Goal: Information Seeking & Learning: Learn about a topic

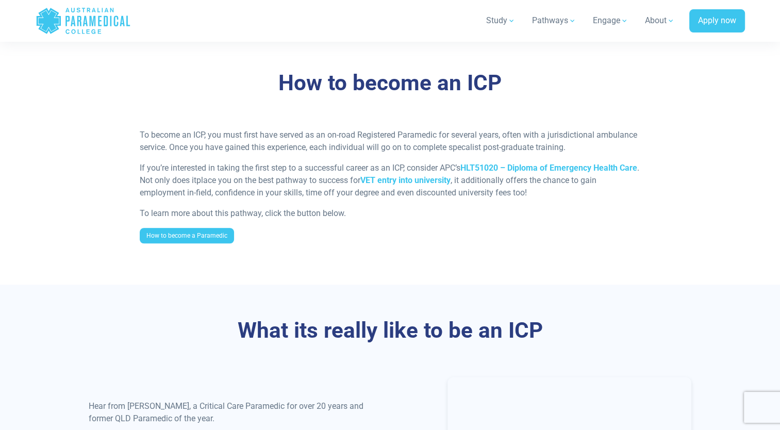
scroll to position [808, 0]
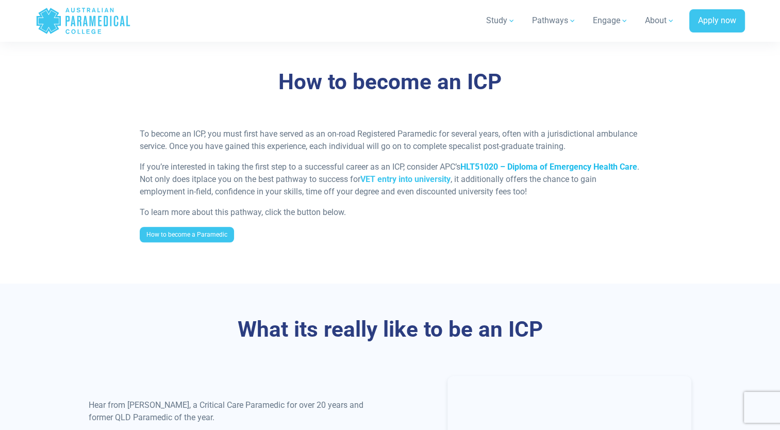
click at [471, 166] on strong "HLT51020 – Diploma of Emergency Health Care" at bounding box center [548, 167] width 177 height 10
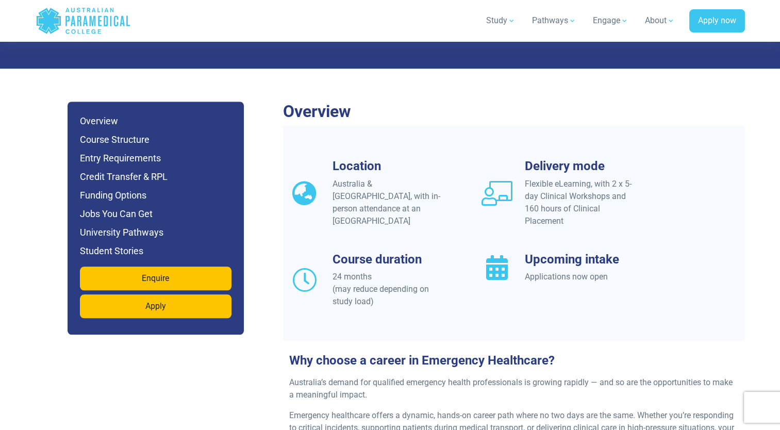
scroll to position [856, 0]
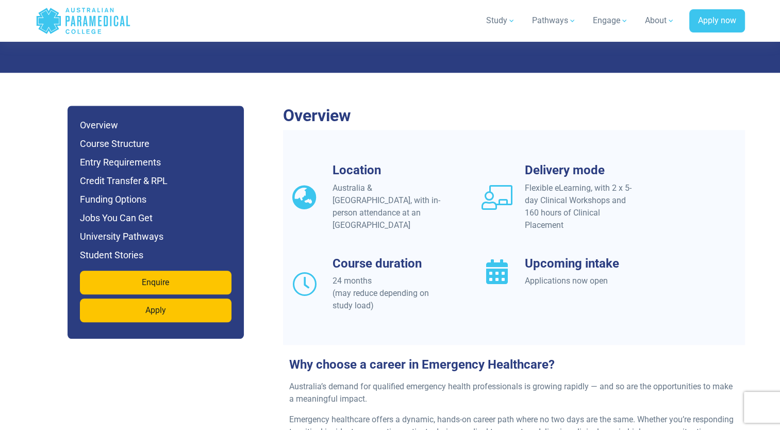
drag, startPoint x: 339, startPoint y: 255, endPoint x: 346, endPoint y: 273, distance: 19.3
click at [346, 275] on div "24 months (may reduce depending on study load)" at bounding box center [389, 293] width 112 height 37
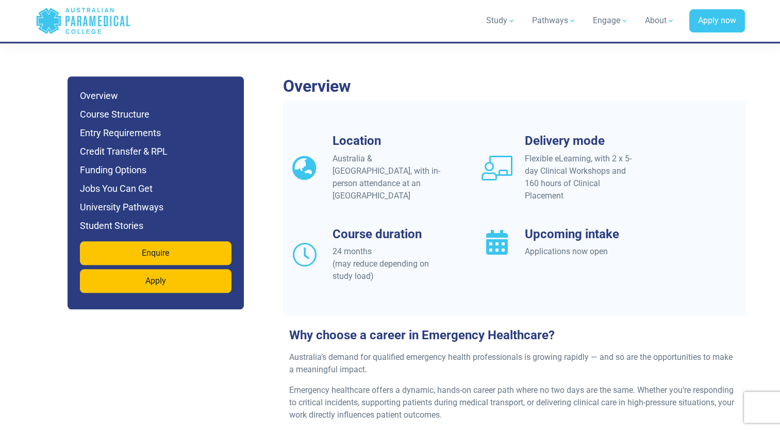
scroll to position [885, 0]
click at [373, 245] on div "24 months (may reduce depending on study load)" at bounding box center [389, 263] width 112 height 37
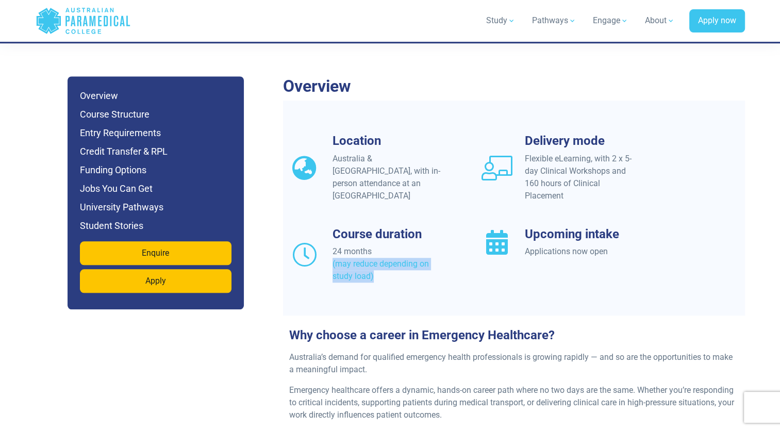
click at [373, 245] on div "24 months (may reduce depending on study load)" at bounding box center [389, 263] width 112 height 37
